Goal: Task Accomplishment & Management: Manage account settings

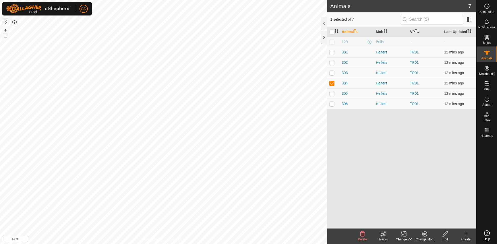
click at [382, 234] on icon at bounding box center [382, 234] width 5 height 4
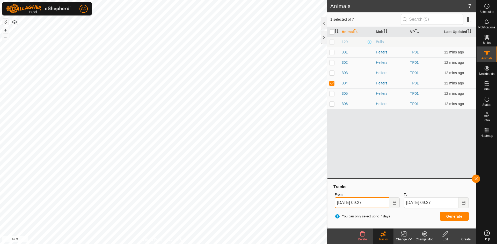
click at [346, 203] on input "24 Sep, 2025 09:27" at bounding box center [361, 203] width 55 height 11
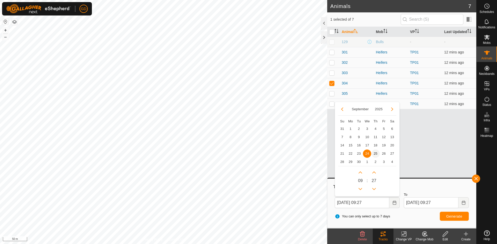
click at [375, 154] on span "25" at bounding box center [375, 154] width 8 height 8
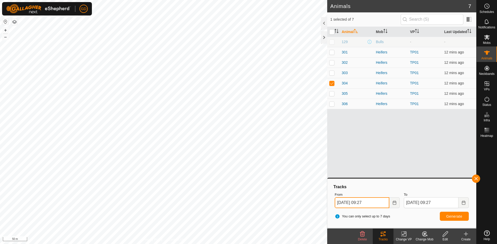
click at [364, 202] on input "25 Sep, 2025 09:27" at bounding box center [361, 203] width 55 height 11
type input "25 Sep, 2025 07:27"
click at [448, 217] on span "Generate" at bounding box center [454, 217] width 16 height 4
click at [332, 83] on p-checkbox at bounding box center [331, 83] width 5 height 4
checkbox input "false"
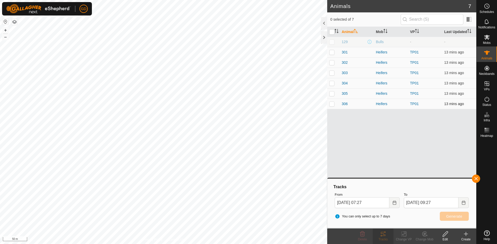
click at [331, 105] on p-checkbox at bounding box center [331, 104] width 5 height 4
click at [457, 215] on span "Generate" at bounding box center [454, 217] width 16 height 4
click at [332, 104] on p-checkbox at bounding box center [331, 104] width 5 height 4
checkbox input "false"
click at [333, 92] on p-checkbox at bounding box center [331, 94] width 5 height 4
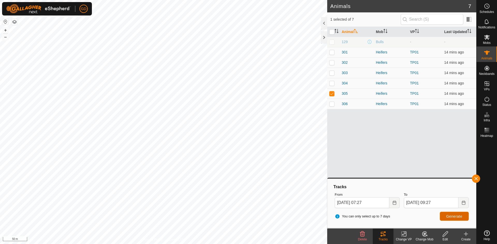
click at [452, 216] on span "Generate" at bounding box center [454, 217] width 16 height 4
click at [333, 93] on p-checkbox at bounding box center [331, 94] width 5 height 4
checkbox input "false"
click at [332, 85] on p-checkbox at bounding box center [331, 83] width 5 height 4
click at [455, 215] on span "Generate" at bounding box center [454, 217] width 16 height 4
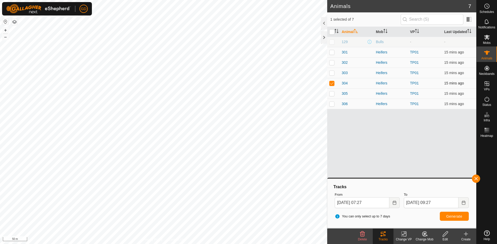
click at [331, 84] on p-checkbox at bounding box center [331, 83] width 5 height 4
checkbox input "false"
click at [332, 74] on p-checkbox at bounding box center [331, 73] width 5 height 4
click at [453, 216] on span "Generate" at bounding box center [454, 217] width 16 height 4
click at [332, 73] on p-checkbox at bounding box center [331, 73] width 5 height 4
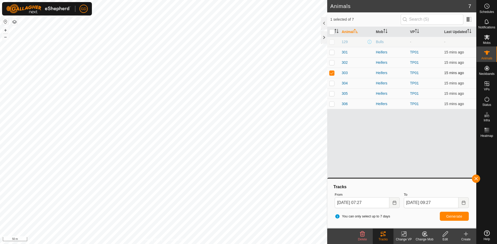
checkbox input "false"
click at [331, 64] on p-checkbox at bounding box center [331, 63] width 5 height 4
click at [452, 216] on span "Generate" at bounding box center [454, 217] width 16 height 4
click at [332, 63] on p-checkbox at bounding box center [331, 63] width 5 height 4
checkbox input "false"
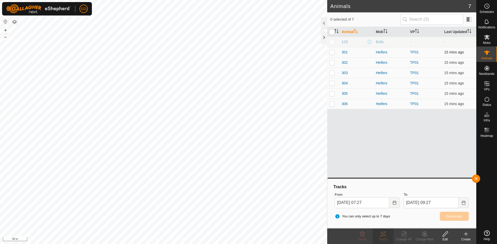
click at [332, 52] on p-checkbox at bounding box center [331, 52] width 5 height 4
checkbox input "true"
click at [454, 215] on span "Generate" at bounding box center [454, 217] width 16 height 4
click at [393, 202] on icon "Choose Date" at bounding box center [393, 203] width 3 height 4
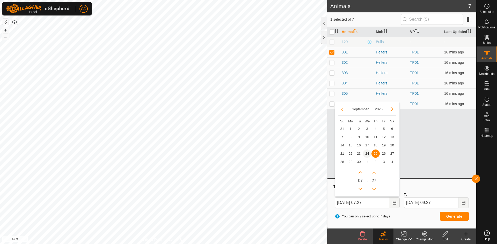
click at [367, 154] on span "24" at bounding box center [367, 154] width 8 height 8
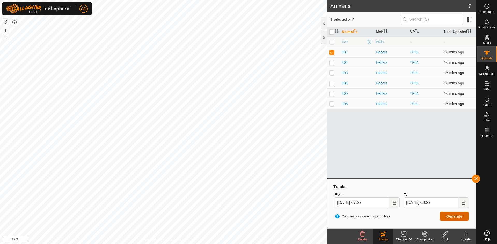
click at [457, 218] on span "Generate" at bounding box center [454, 217] width 16 height 4
click at [395, 203] on button "Choose Date" at bounding box center [394, 203] width 10 height 11
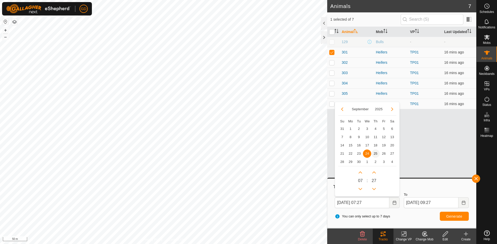
click at [375, 154] on span "25" at bounding box center [375, 154] width 8 height 8
type input "25 Sep, 2025 07:27"
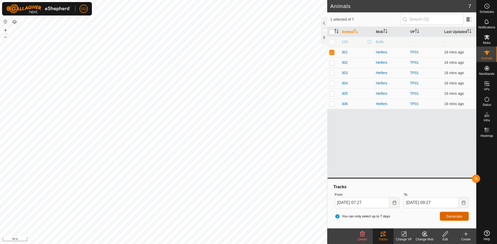
click at [452, 214] on button "Generate" at bounding box center [453, 216] width 29 height 9
click at [332, 54] on p-checkbox at bounding box center [331, 52] width 5 height 4
checkbox input "false"
click at [322, 37] on div at bounding box center [324, 37] width 6 height 12
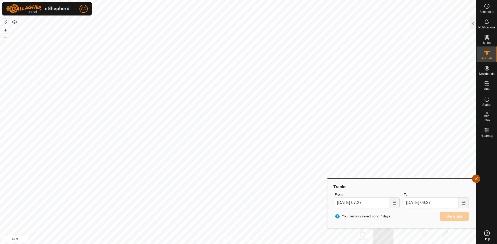
click at [476, 179] on button "button" at bounding box center [476, 179] width 8 height 8
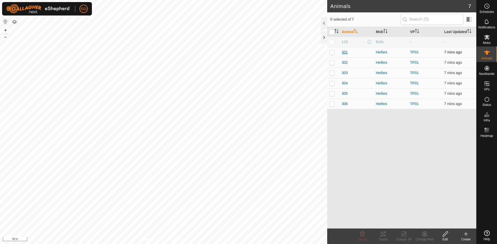
click at [345, 52] on span "301" at bounding box center [344, 52] width 6 height 5
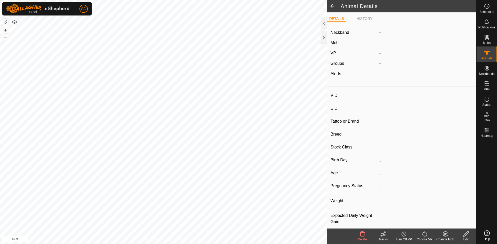
type input "301"
type input "982123826118450"
type input "-"
type input "Droughtmaster"
type input "-"
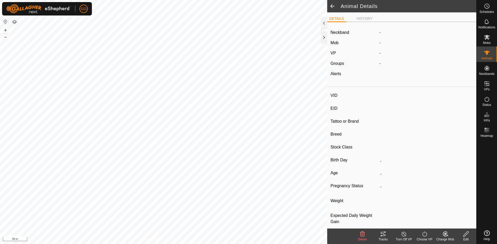
type input "-"
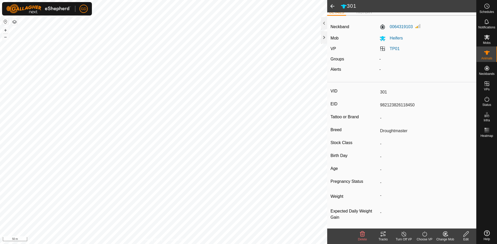
scroll to position [8, 0]
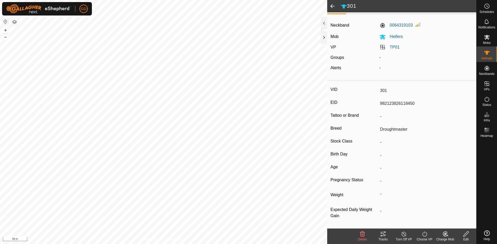
click at [331, 7] on span at bounding box center [332, 6] width 10 height 12
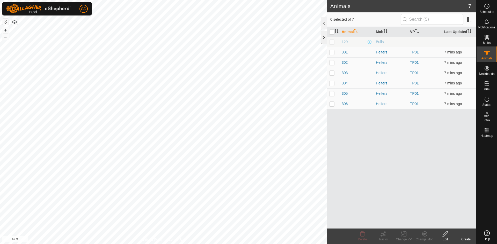
click at [322, 36] on div at bounding box center [324, 37] width 6 height 12
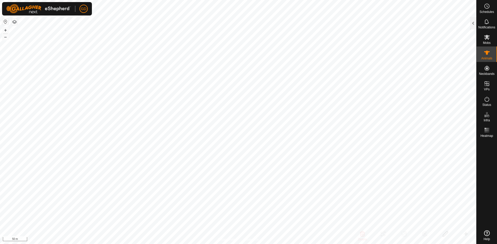
click at [486, 234] on icon at bounding box center [487, 234] width 6 height 6
click at [486, 22] on icon at bounding box center [486, 22] width 6 height 6
click at [473, 23] on div at bounding box center [473, 23] width 6 height 12
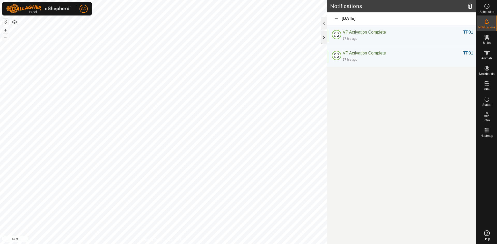
click at [324, 37] on div at bounding box center [324, 37] width 6 height 12
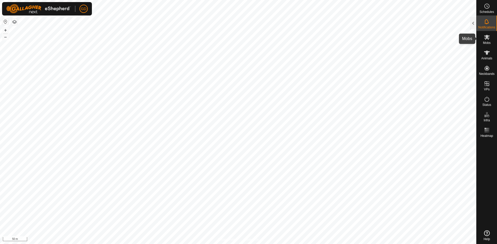
click at [488, 38] on icon at bounding box center [486, 37] width 6 height 6
click at [474, 22] on div at bounding box center [473, 23] width 6 height 12
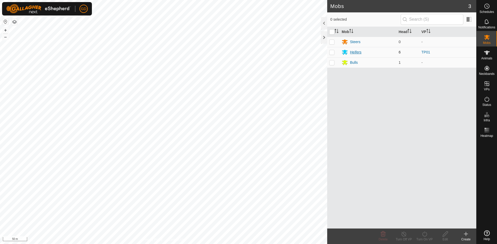
click at [354, 51] on div "Heifers" at bounding box center [355, 52] width 11 height 5
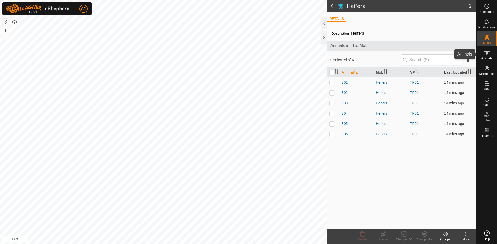
click at [484, 55] on icon at bounding box center [486, 53] width 6 height 6
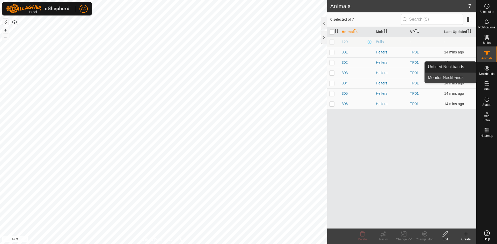
click at [451, 77] on link "Monitor Neckbands" at bounding box center [449, 78] width 51 height 10
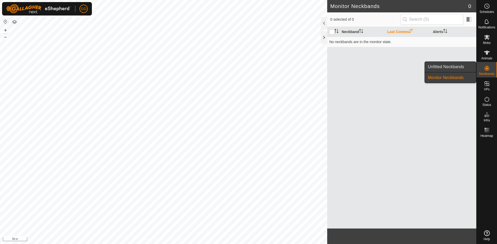
click at [450, 68] on link "Unfitted Neckbands" at bounding box center [449, 67] width 51 height 10
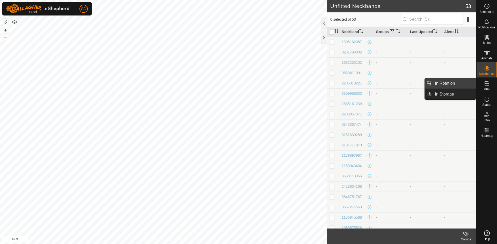
click at [468, 83] on link "In Rotation" at bounding box center [453, 83] width 44 height 10
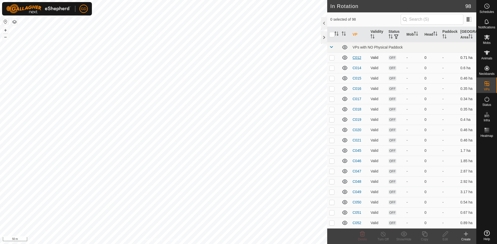
click at [356, 59] on link "C012" at bounding box center [356, 58] width 9 height 4
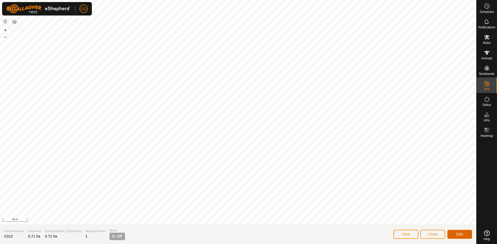
click at [457, 235] on span "Edit" at bounding box center [459, 235] width 7 height 4
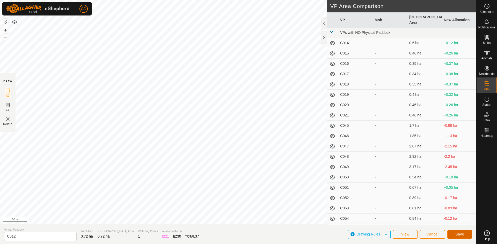
click at [459, 236] on span "Save" at bounding box center [459, 235] width 9 height 4
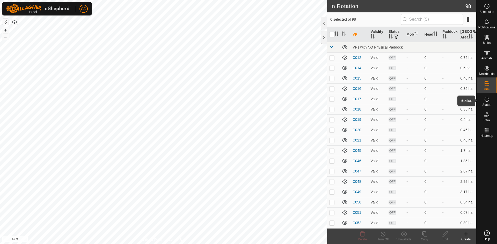
click at [487, 99] on icon at bounding box center [486, 99] width 6 height 6
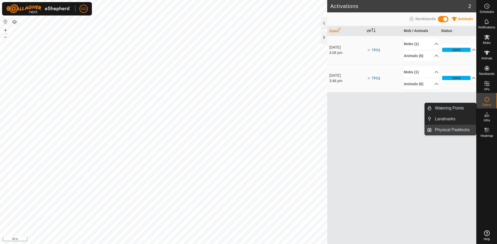
click at [439, 128] on link "Physical Paddocks" at bounding box center [453, 130] width 44 height 10
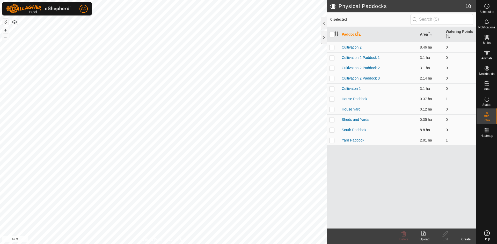
click at [332, 132] on p-checkbox at bounding box center [331, 130] width 5 height 4
checkbox input "false"
click at [332, 141] on p-checkbox at bounding box center [331, 140] width 5 height 4
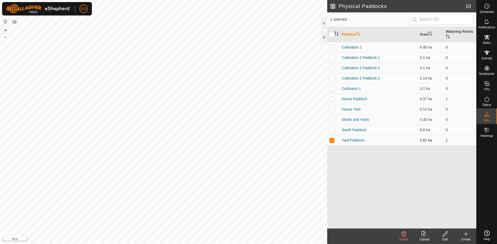
checkbox input "false"
click at [333, 100] on p-checkbox at bounding box center [331, 99] width 5 height 4
checkbox input "false"
click at [331, 89] on p-checkbox at bounding box center [331, 89] width 5 height 4
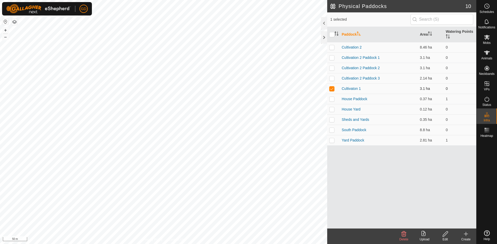
click at [331, 89] on p-checkbox at bounding box center [331, 89] width 5 height 4
checkbox input "false"
click at [332, 48] on p-checkbox at bounding box center [331, 47] width 5 height 4
click at [342, 225] on div "Physical Paddocks 10 1 selected Paddock Area Watering Points Cultivation 2 8.46…" at bounding box center [238, 122] width 476 height 244
click at [332, 47] on p-checkbox at bounding box center [331, 47] width 5 height 4
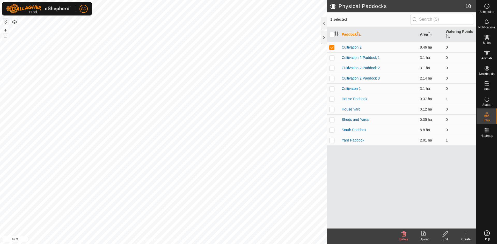
checkbox input "false"
click at [331, 58] on p-checkbox at bounding box center [331, 58] width 5 height 4
checkbox input "false"
click at [332, 69] on p-checkbox at bounding box center [331, 68] width 5 height 4
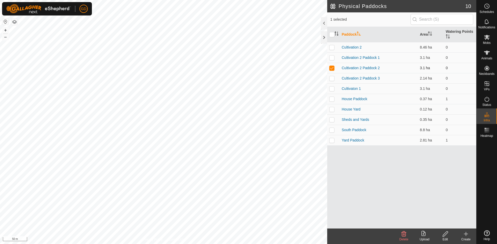
click at [332, 69] on p-checkbox at bounding box center [331, 68] width 5 height 4
checkbox input "false"
click at [332, 78] on p-checkbox at bounding box center [331, 78] width 5 height 4
checkbox input "false"
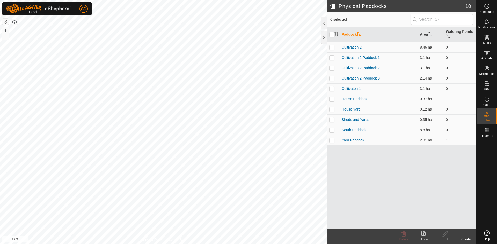
click at [466, 234] on icon at bounding box center [466, 234] width 4 height 0
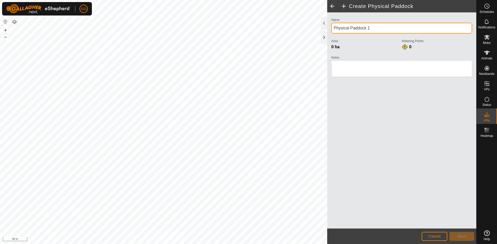
click at [297, 34] on div "Create Physical Paddock Name Physical Paddock 1 Area 0 ha Watering Points 0 Not…" at bounding box center [238, 122] width 476 height 244
type input "Twin Dam Paddock"
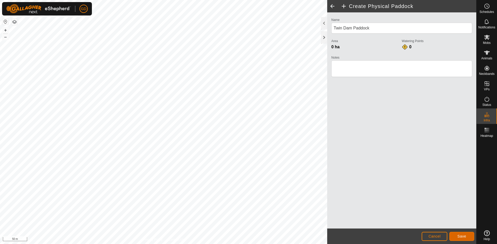
click at [453, 236] on button "Save" at bounding box center [461, 236] width 25 height 9
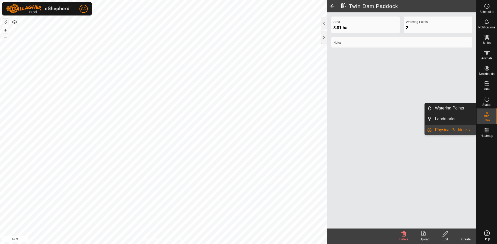
click at [453, 130] on link "Physical Paddocks" at bounding box center [453, 130] width 44 height 10
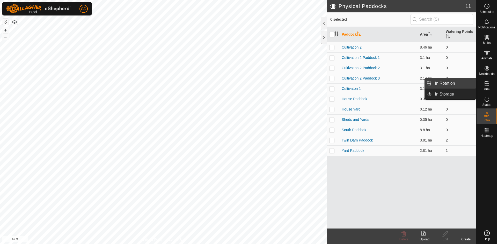
click at [452, 84] on link "In Rotation" at bounding box center [453, 83] width 44 height 10
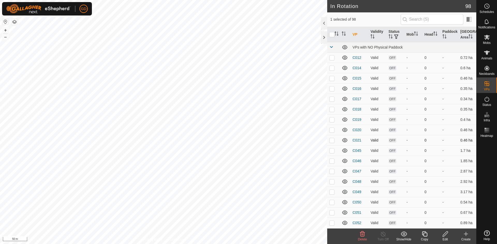
checkbox input "true"
checkbox input "false"
click at [356, 69] on link "C014" at bounding box center [356, 68] width 9 height 4
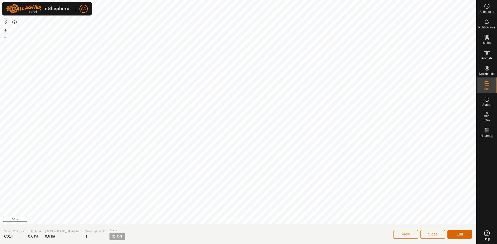
click at [458, 234] on span "Edit" at bounding box center [459, 235] width 7 height 4
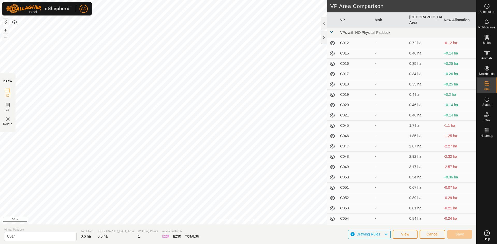
click at [449, 17] on th "New Allocation" at bounding box center [459, 19] width 35 height 15
click at [432, 233] on span "Cancel" at bounding box center [432, 235] width 12 height 4
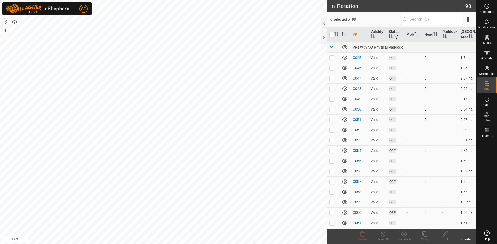
click at [354, 33] on th "VP" at bounding box center [359, 35] width 18 height 16
click at [356, 34] on th "VP" at bounding box center [359, 35] width 18 height 16
click at [331, 48] on span at bounding box center [331, 47] width 4 height 4
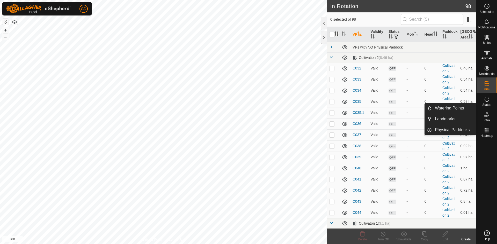
click at [336, 33] on icon "Activate to sort" at bounding box center [336, 34] width 4 height 4
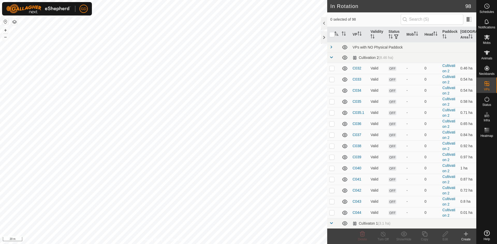
click at [336, 33] on icon "Activate to sort" at bounding box center [336, 34] width 4 height 4
click at [337, 33] on icon "Activate to sort" at bounding box center [336, 34] width 4 height 4
click at [331, 36] on input "checkbox" at bounding box center [331, 34] width 5 height 5
checkbox input "true"
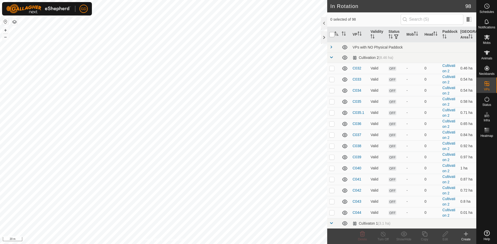
checkbox input "true"
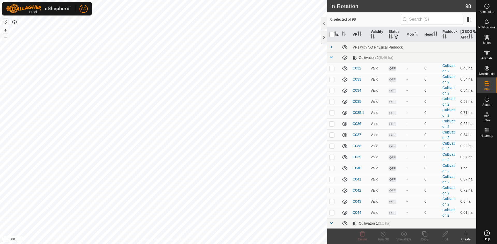
checkbox input "true"
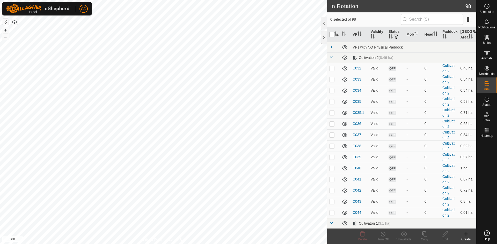
checkbox input "true"
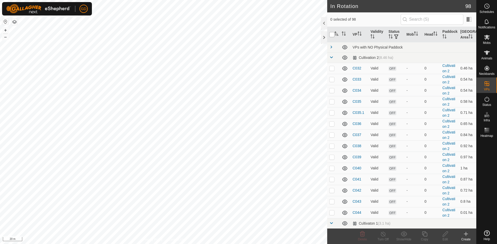
checkbox input "true"
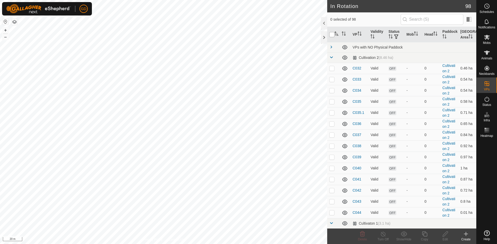
checkbox input "true"
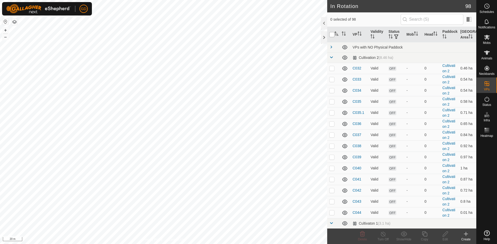
checkbox input "true"
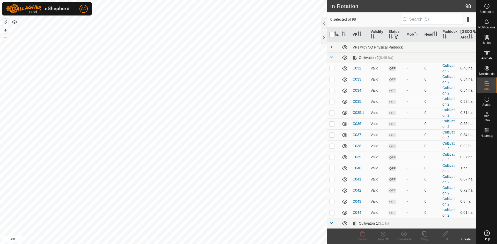
checkbox input "true"
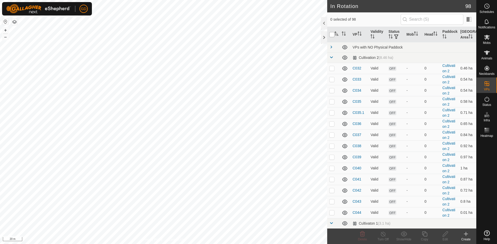
checkbox input "true"
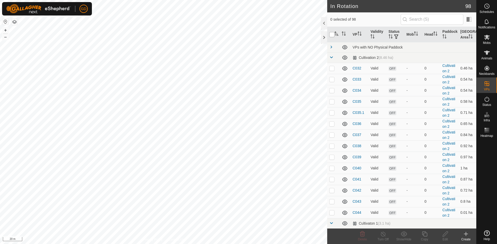
checkbox input "true"
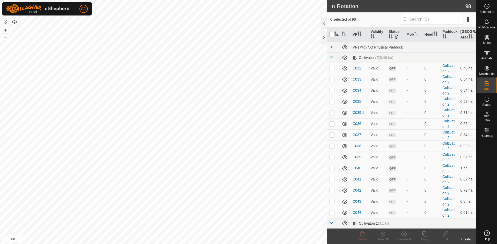
checkbox input "true"
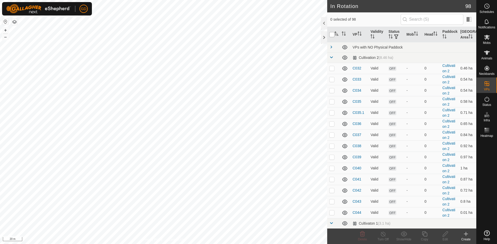
checkbox input "true"
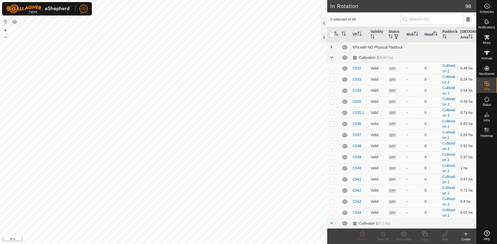
checkbox input "true"
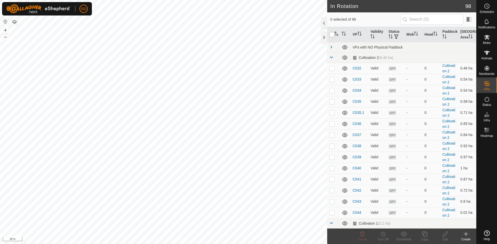
checkbox input "true"
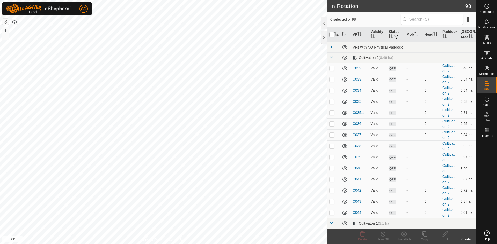
checkbox input "true"
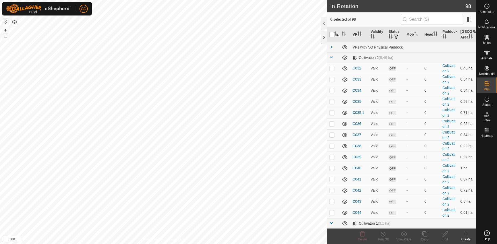
checkbox input "true"
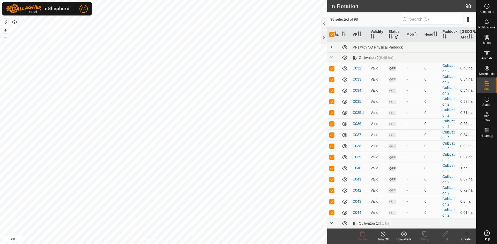
click at [343, 34] on icon "Activate to sort" at bounding box center [343, 34] width 4 height 4
click at [331, 48] on span at bounding box center [331, 47] width 4 height 4
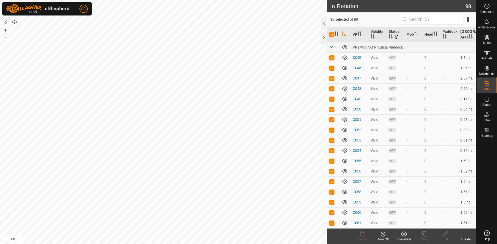
click at [344, 35] on icon "Activate to sort" at bounding box center [343, 34] width 4 height 4
click at [331, 36] on input "checkbox" at bounding box center [331, 34] width 5 height 5
checkbox input "false"
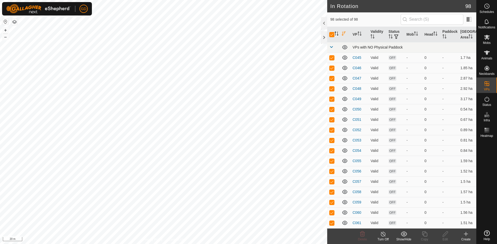
checkbox input "false"
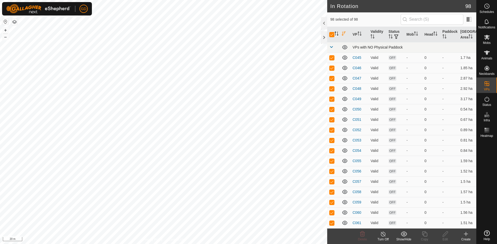
checkbox input "false"
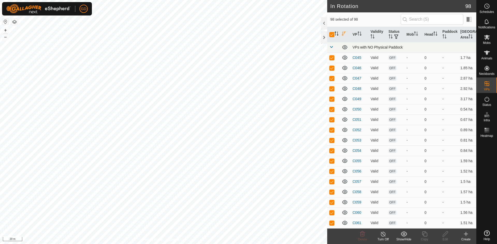
checkbox input "false"
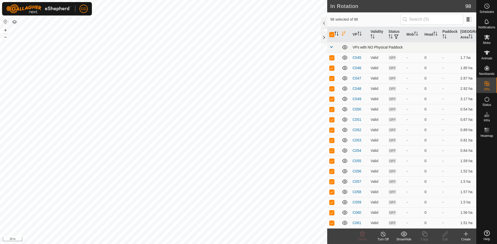
checkbox input "false"
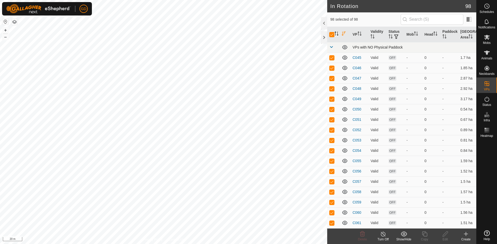
checkbox input "false"
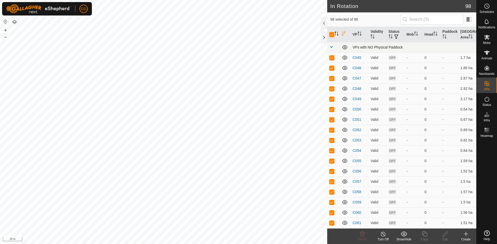
checkbox input "false"
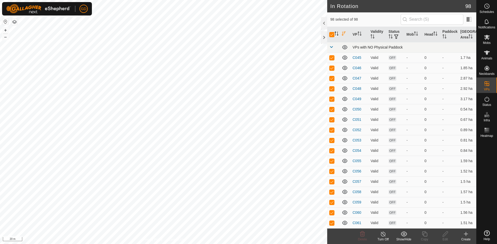
checkbox input "false"
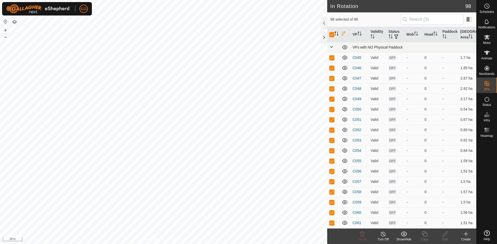
checkbox input "false"
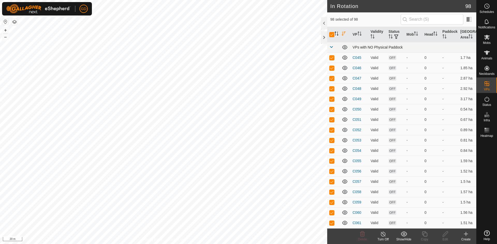
checkbox input "false"
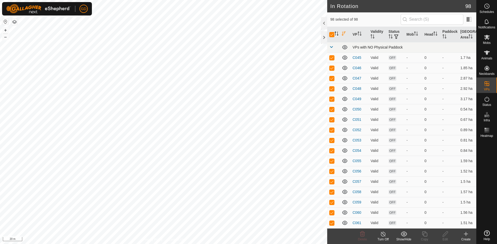
checkbox input "false"
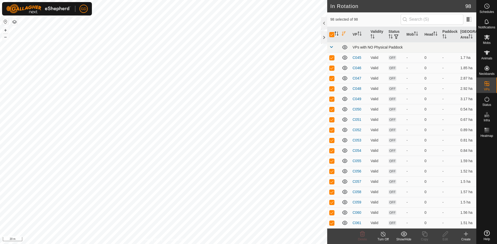
checkbox input "false"
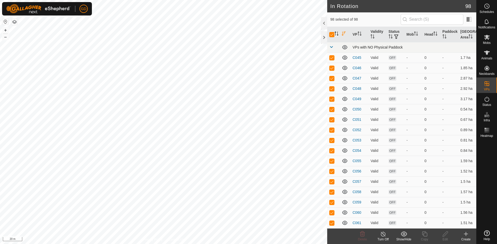
checkbox input "false"
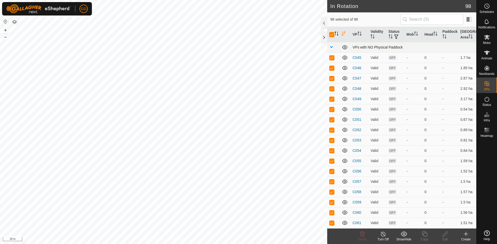
checkbox input "false"
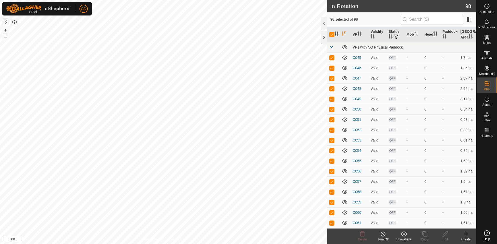
checkbox input "false"
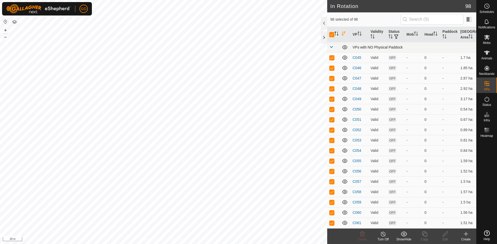
checkbox input "false"
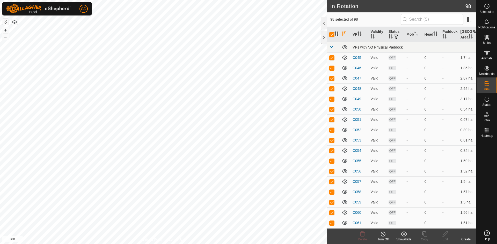
checkbox input "false"
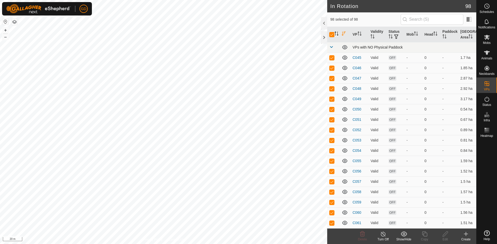
checkbox input "false"
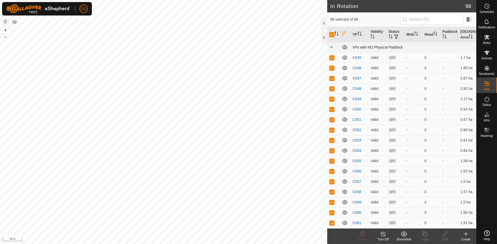
checkbox input "false"
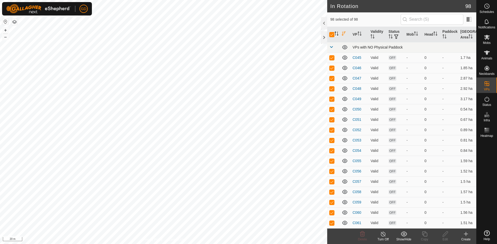
checkbox input "false"
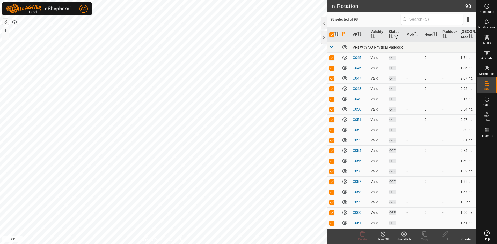
checkbox input "false"
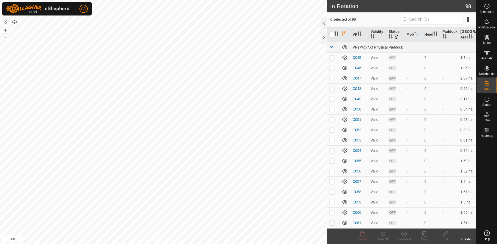
click at [332, 47] on span at bounding box center [331, 47] width 4 height 4
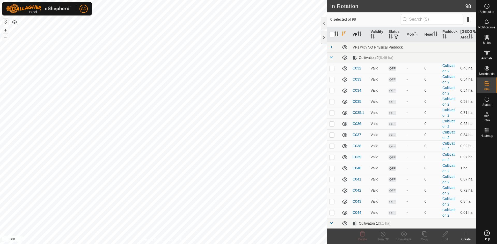
click at [357, 34] on th "VP" at bounding box center [359, 35] width 18 height 16
click at [372, 36] on icon "Activate to sort" at bounding box center [372, 36] width 4 height 4
click at [354, 35] on th "VP" at bounding box center [359, 35] width 18 height 16
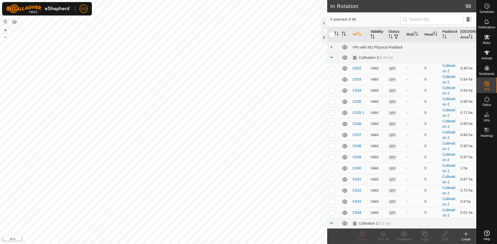
click at [343, 34] on icon "Activate to sort" at bounding box center [343, 34] width 4 height 4
click at [330, 47] on span at bounding box center [331, 47] width 4 height 4
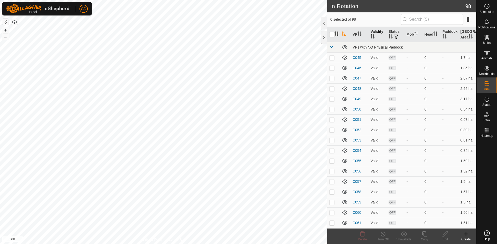
click at [331, 48] on span at bounding box center [331, 47] width 4 height 4
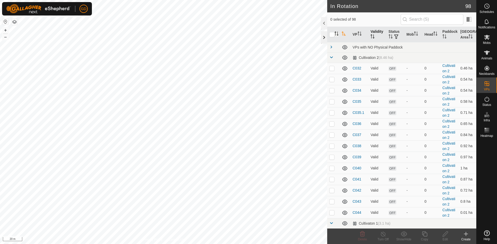
click at [323, 39] on div at bounding box center [324, 37] width 6 height 12
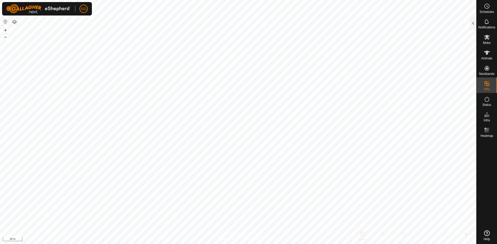
click at [15, 22] on button "button" at bounding box center [14, 22] width 6 height 6
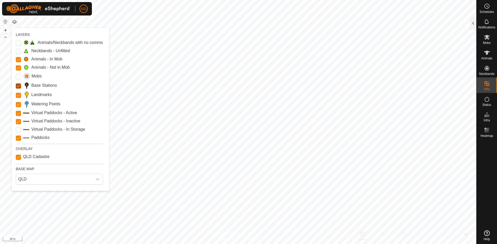
click at [19, 86] on Stations "Base Stations" at bounding box center [18, 86] width 5 height 5
click at [19, 123] on Inactive "Virtual Paddocks - Inactive" at bounding box center [18, 121] width 5 height 5
click at [46, 181] on span "QLD" at bounding box center [54, 179] width 76 height 10
click at [32, 190] on li "Azure" at bounding box center [60, 191] width 88 height 10
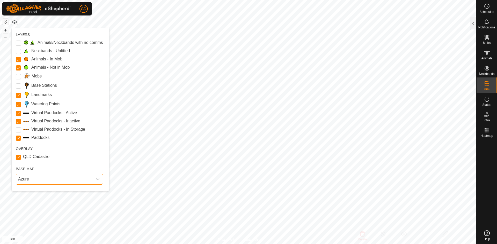
click at [16, 23] on button "button" at bounding box center [14, 22] width 6 height 6
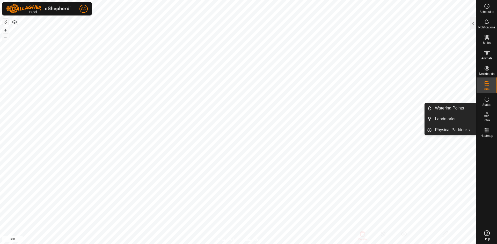
click at [486, 116] on icon at bounding box center [485, 116] width 3 height 3
click at [450, 131] on link "Physical Paddocks" at bounding box center [453, 130] width 44 height 10
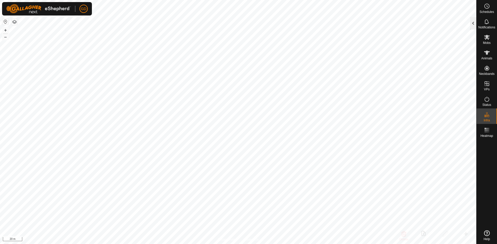
click at [475, 22] on div at bounding box center [473, 23] width 6 height 12
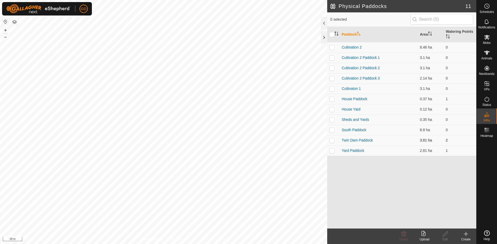
click at [331, 141] on p-checkbox at bounding box center [331, 140] width 5 height 4
checkbox input "false"
click at [333, 120] on p-checkbox at bounding box center [331, 120] width 5 height 4
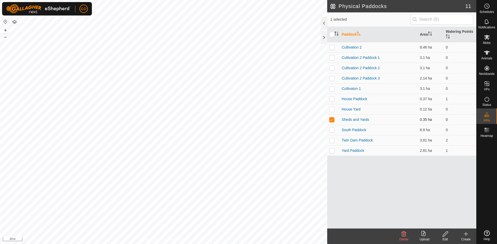
checkbox input "false"
click at [331, 140] on p-checkbox at bounding box center [331, 140] width 5 height 4
checkbox input "false"
click at [324, 39] on div at bounding box center [324, 37] width 6 height 12
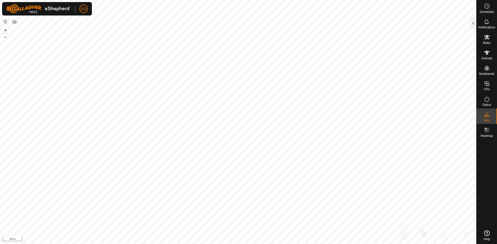
click at [487, 234] on icon at bounding box center [487, 234] width 6 height 6
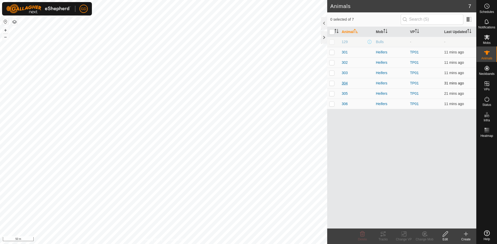
click at [343, 84] on span "304" at bounding box center [344, 83] width 6 height 5
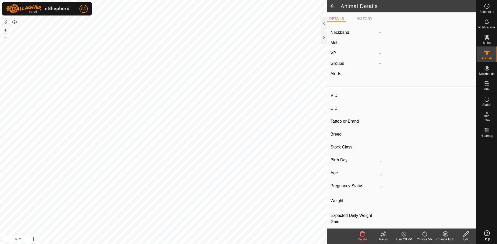
type input "304"
type input "982123826118446"
type input "-"
type input "Droughtmaster"
type input "-"
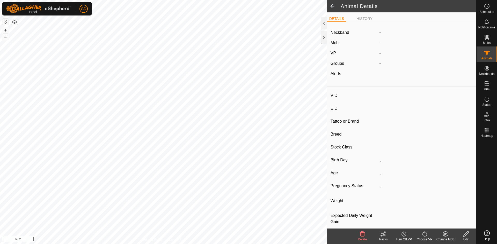
type input "-"
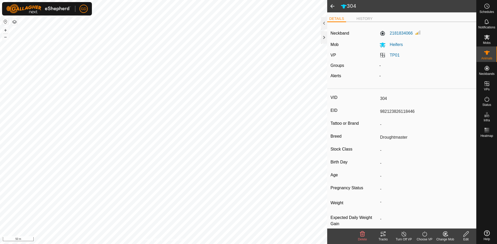
click at [383, 235] on icon at bounding box center [383, 234] width 6 height 6
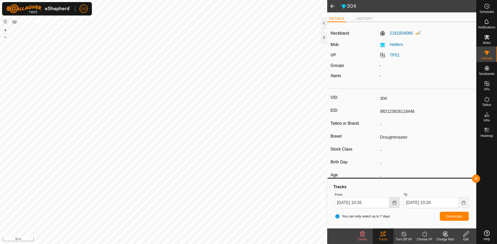
click at [394, 203] on icon "Choose Date" at bounding box center [393, 203] width 3 height 4
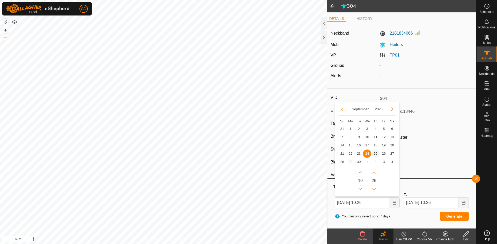
click at [376, 154] on span "25" at bounding box center [375, 154] width 8 height 8
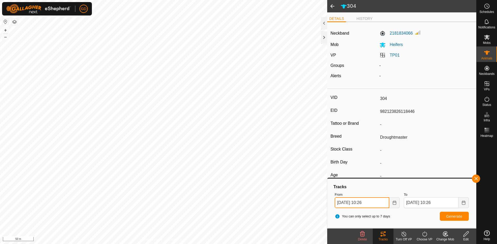
drag, startPoint x: 365, startPoint y: 202, endPoint x: 362, endPoint y: 202, distance: 3.9
click at [362, 202] on input "25 Sep, 2025 10:26" at bounding box center [361, 203] width 55 height 11
type input "25 Sep, 2025 09:26"
click at [446, 215] on span "Generate" at bounding box center [454, 217] width 16 height 4
click at [476, 178] on button "button" at bounding box center [476, 179] width 8 height 8
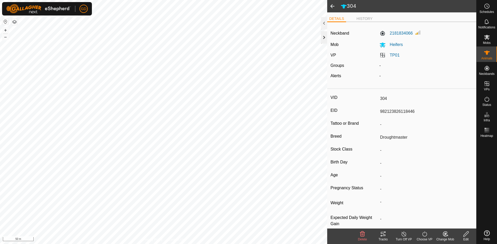
click at [323, 39] on div at bounding box center [324, 37] width 6 height 12
